Goal: Task Accomplishment & Management: Use online tool/utility

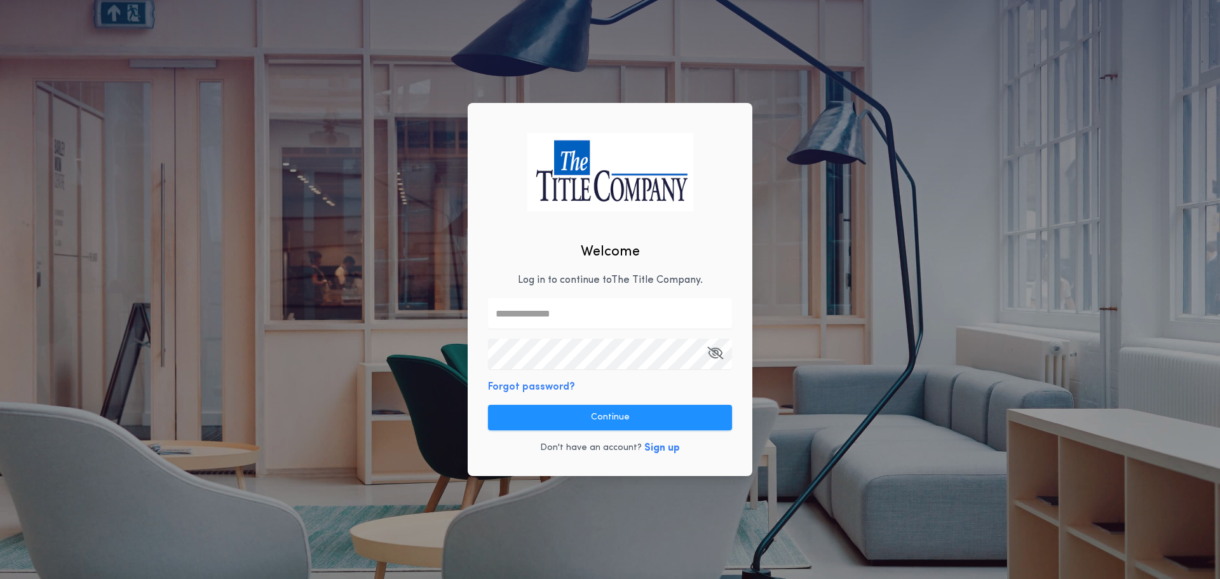
click at [547, 275] on div "Welcome Log in to continue to The Title Company . Forgot password? Continue Don…" at bounding box center [610, 289] width 285 height 373
click at [522, 316] on input "text" at bounding box center [610, 313] width 244 height 31
type input "**********"
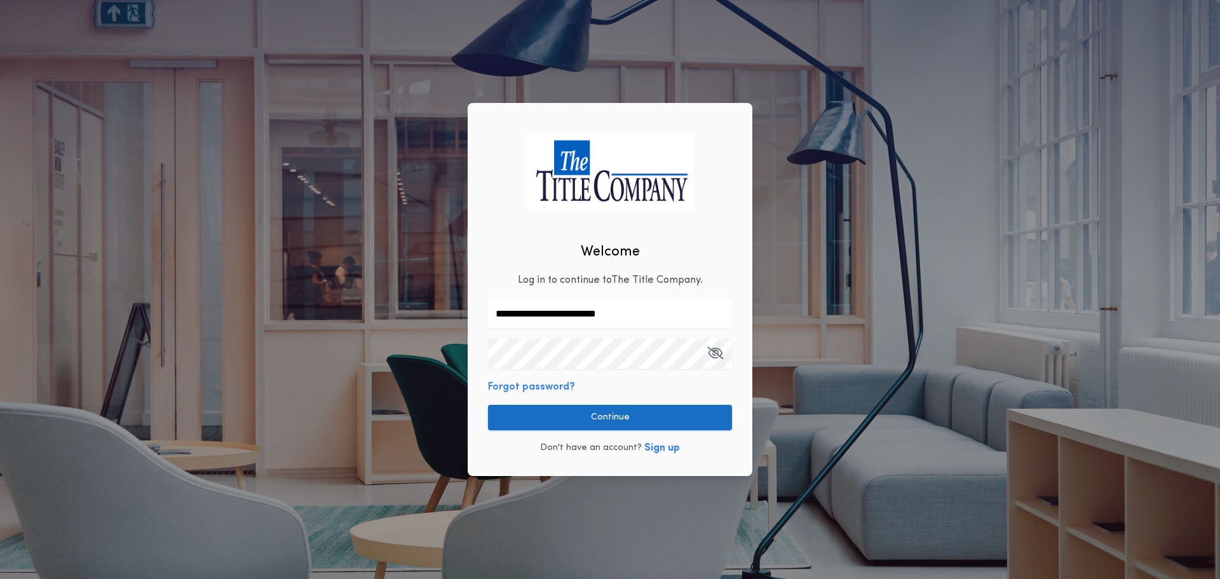
click at [582, 425] on button "Continue" at bounding box center [610, 417] width 244 height 25
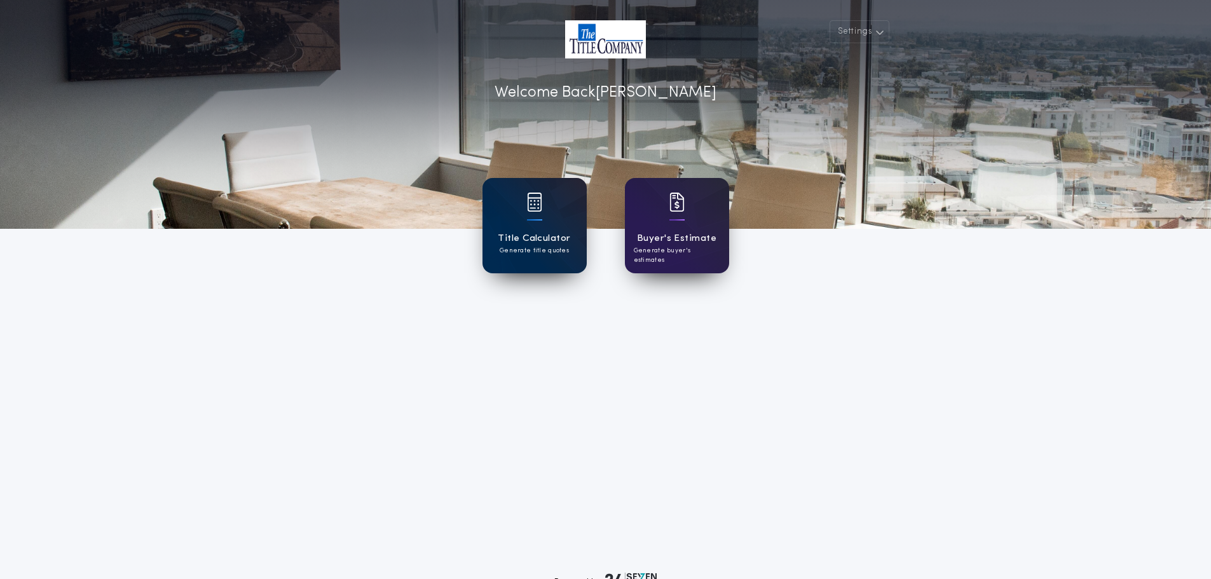
click at [548, 227] on div "Title Calculator Generate title quotes" at bounding box center [534, 225] width 104 height 95
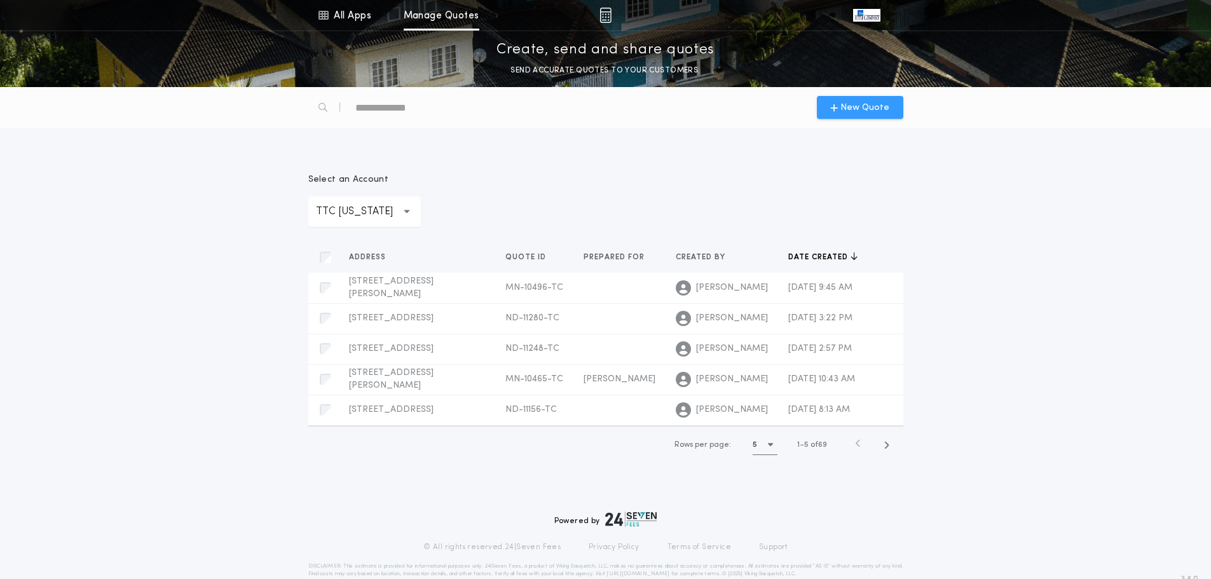
click at [862, 101] on span "New Quote" at bounding box center [864, 107] width 49 height 13
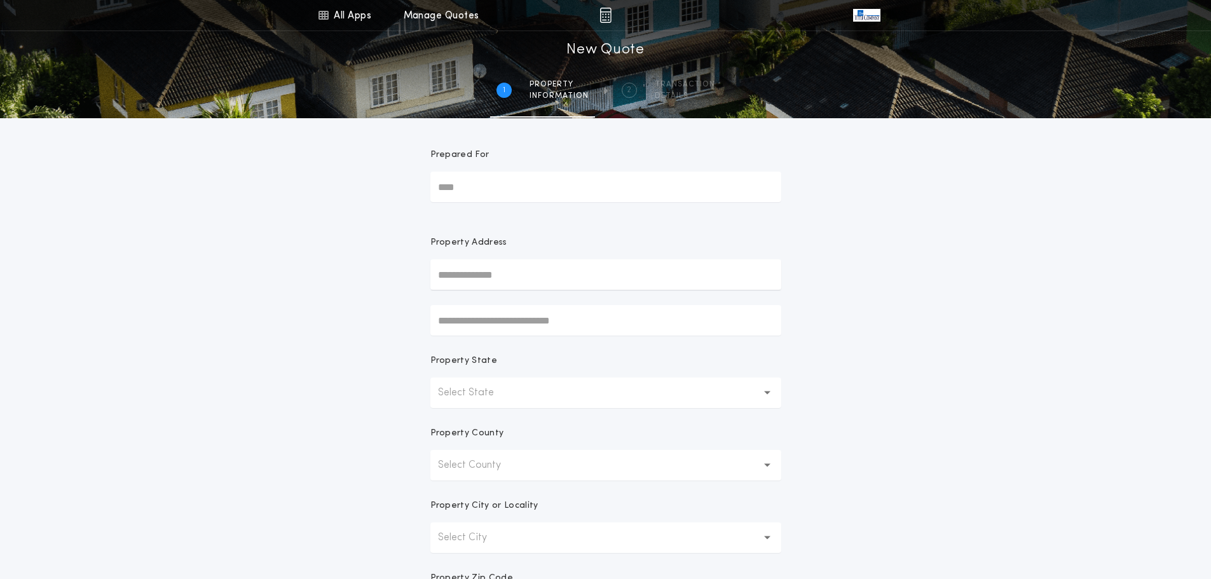
click at [543, 390] on button "Select State" at bounding box center [605, 393] width 351 height 31
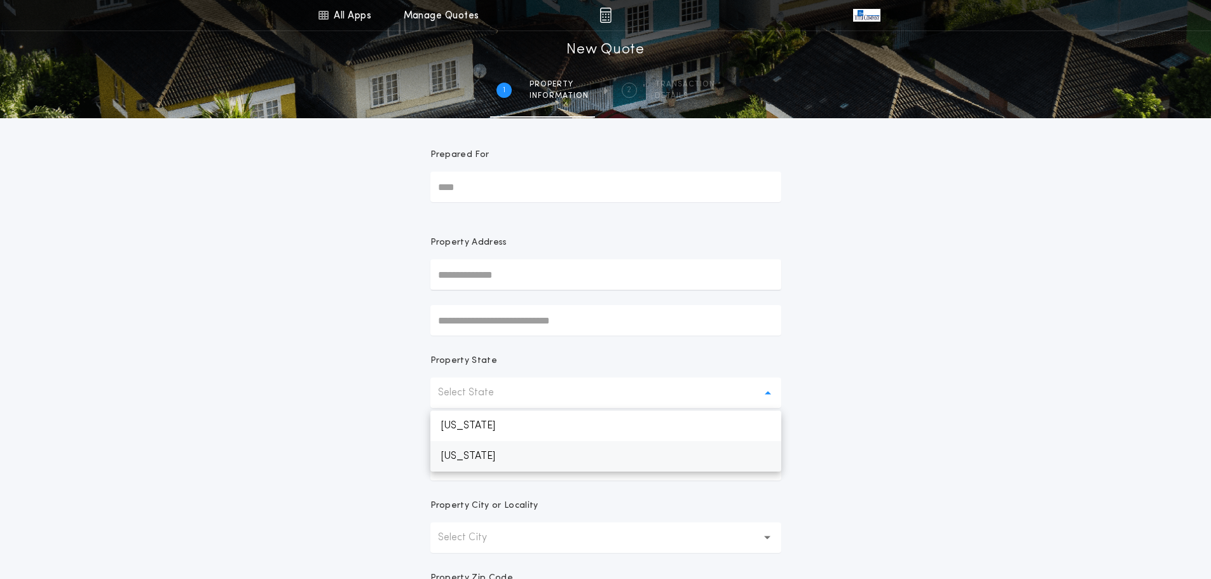
click at [480, 453] on p "[US_STATE]" at bounding box center [605, 456] width 351 height 31
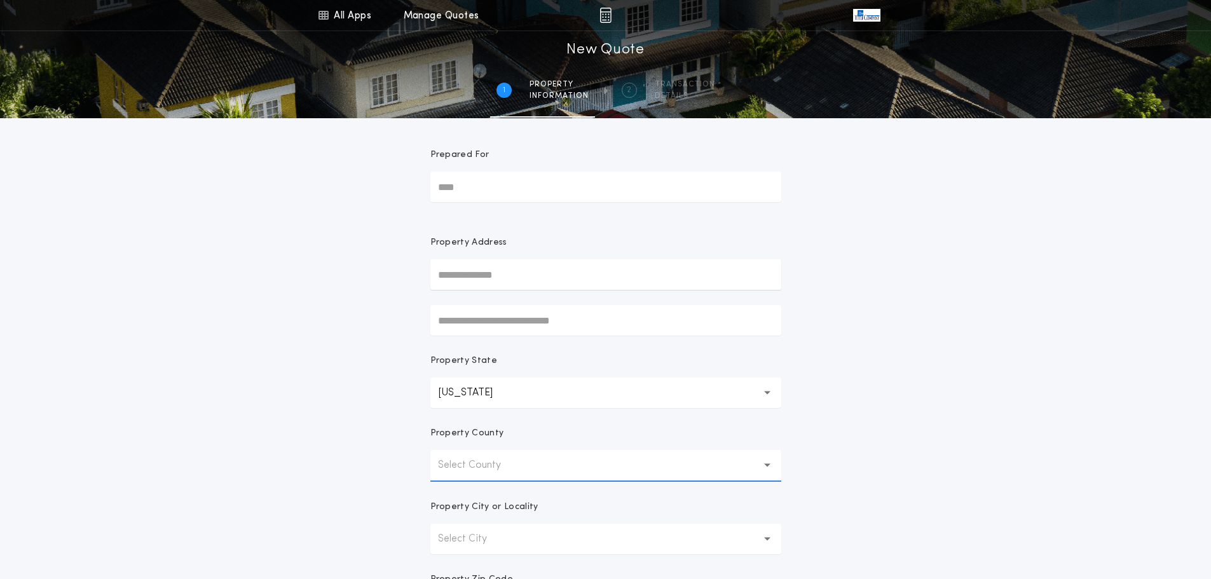
click at [479, 467] on p "Select County" at bounding box center [479, 465] width 83 height 15
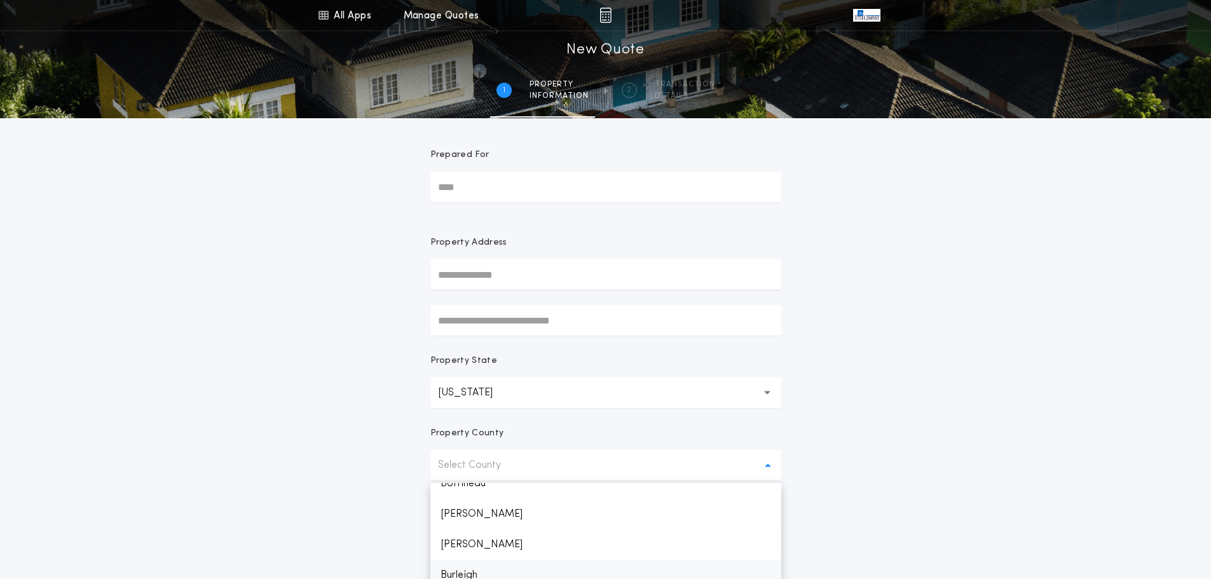
scroll to position [191, 0]
click at [459, 548] on p "[PERSON_NAME]" at bounding box center [605, 551] width 351 height 31
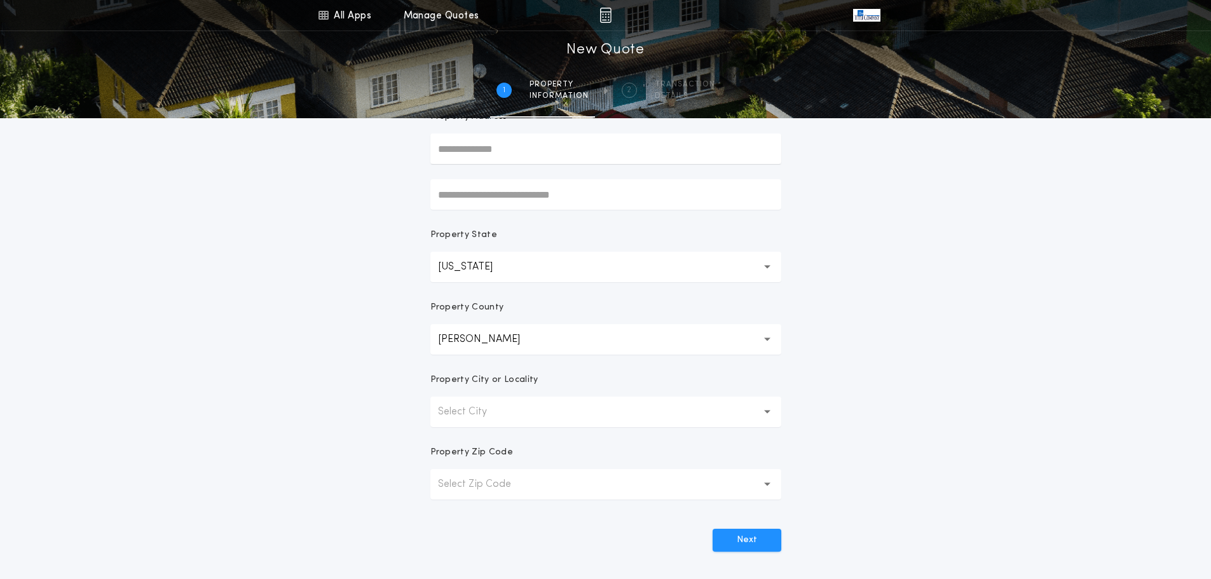
scroll to position [127, 0]
click at [460, 404] on p "Select City" at bounding box center [472, 410] width 69 height 15
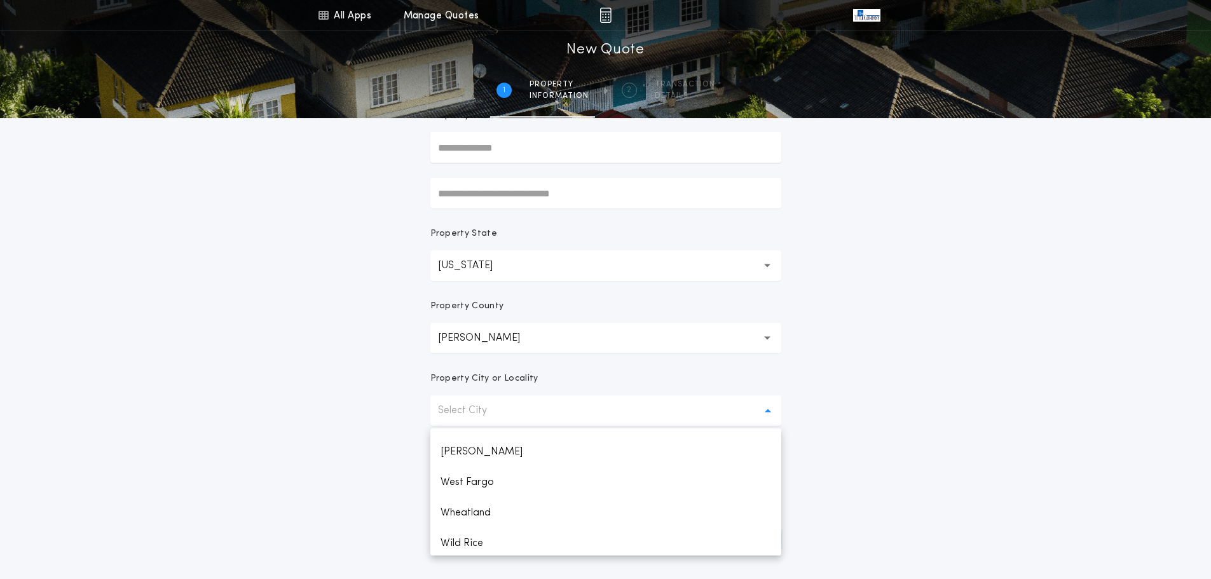
scroll to position [1459, 0]
click at [473, 451] on p "West Fargo" at bounding box center [605, 448] width 351 height 31
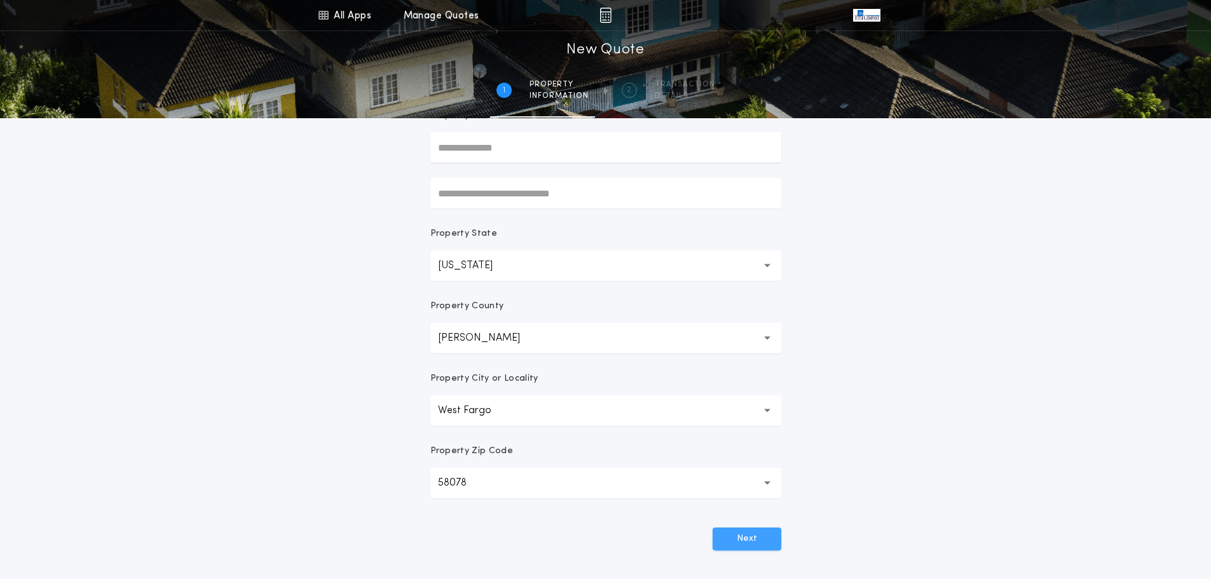
click at [751, 541] on button "Next" at bounding box center [746, 539] width 69 height 23
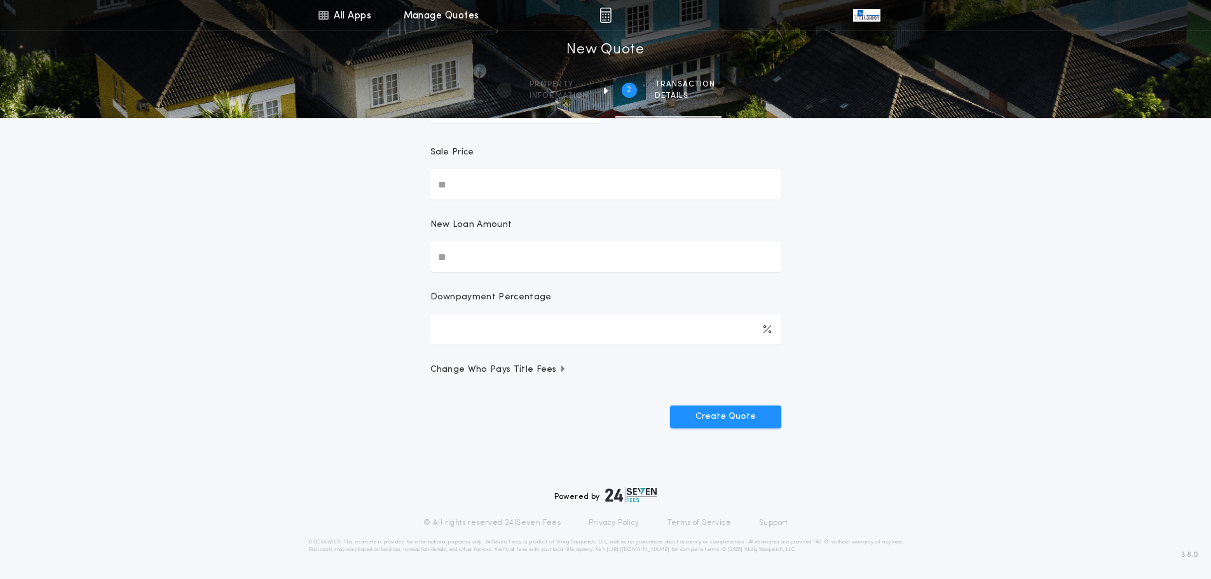
click at [477, 184] on input "Sale Price" at bounding box center [605, 184] width 351 height 31
click at [453, 253] on input "New Loan Amount" at bounding box center [605, 257] width 351 height 31
type input "********"
click at [722, 421] on button "Create Quote" at bounding box center [725, 416] width 111 height 23
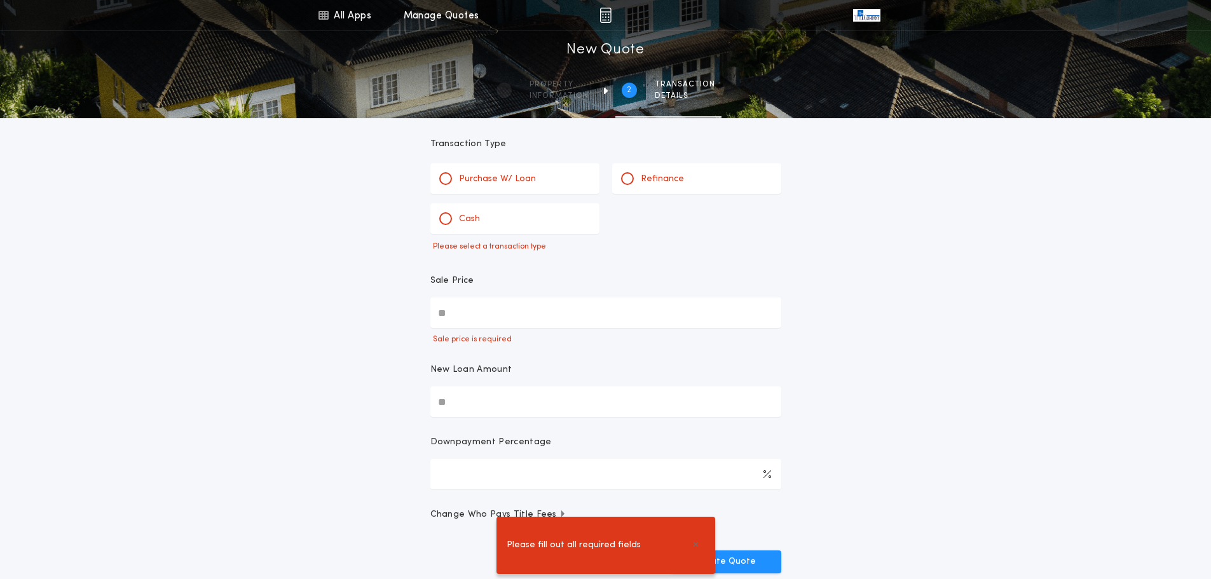
scroll to position [0, 0]
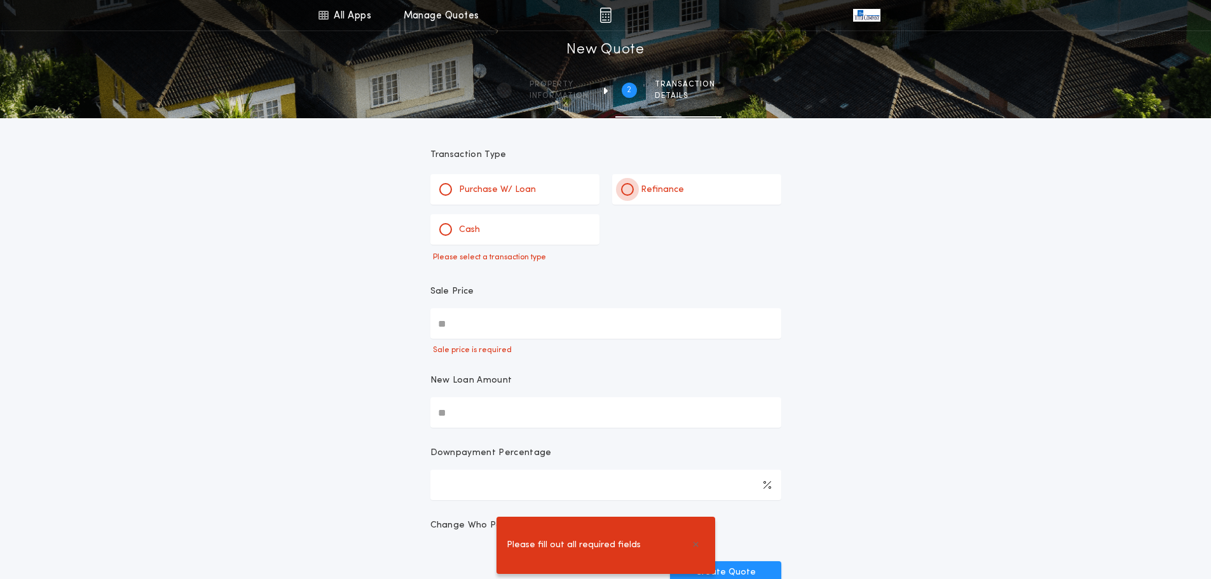
click at [628, 186] on div at bounding box center [627, 189] width 13 height 13
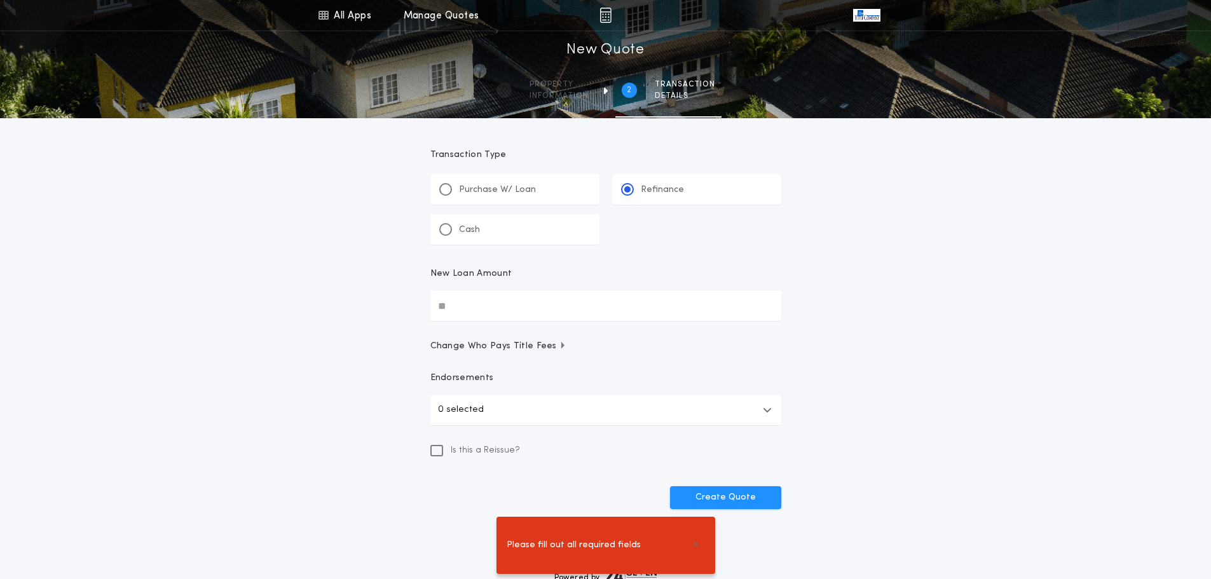
click at [494, 305] on input "New Loan Amount" at bounding box center [605, 305] width 351 height 31
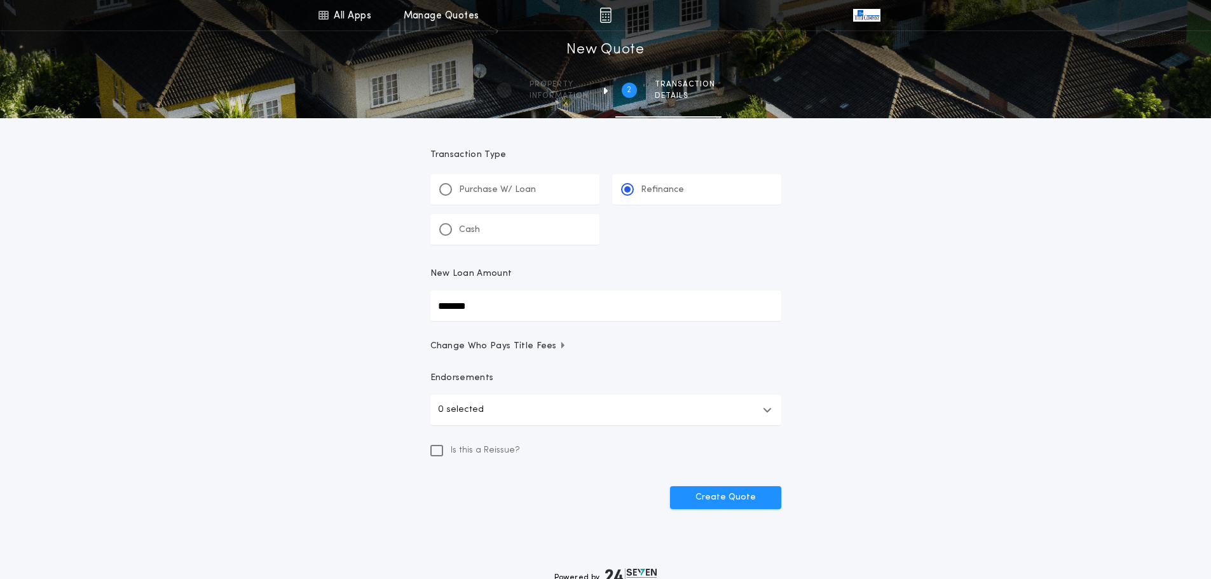
type input "*******"
click at [721, 496] on button "Create Quote" at bounding box center [725, 497] width 111 height 23
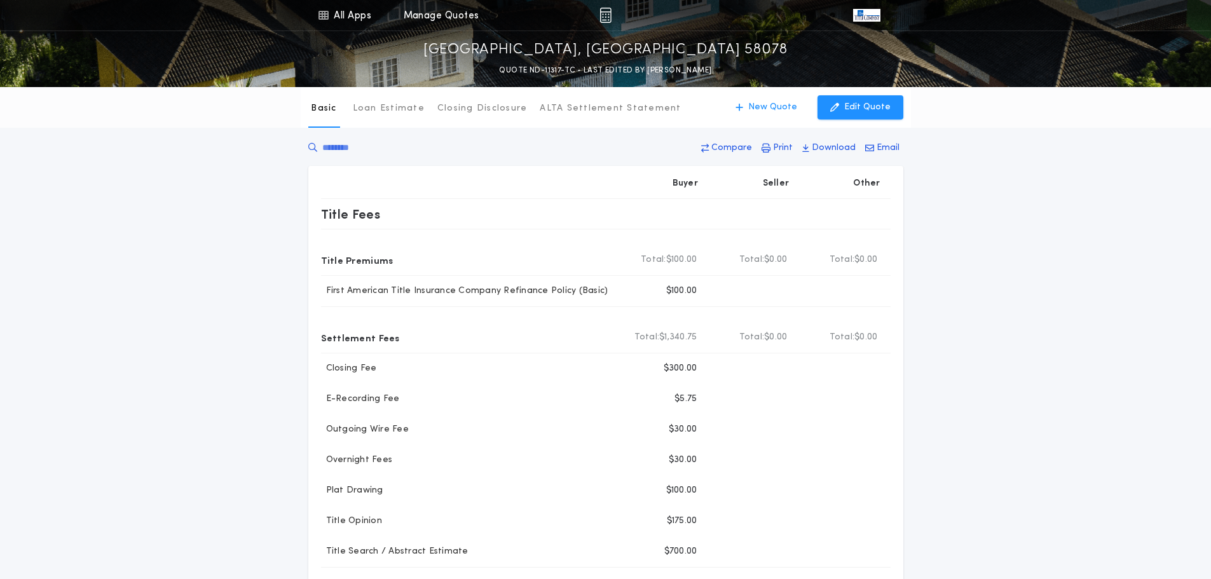
scroll to position [64, 0]
